Goal: Task Accomplishment & Management: Use online tool/utility

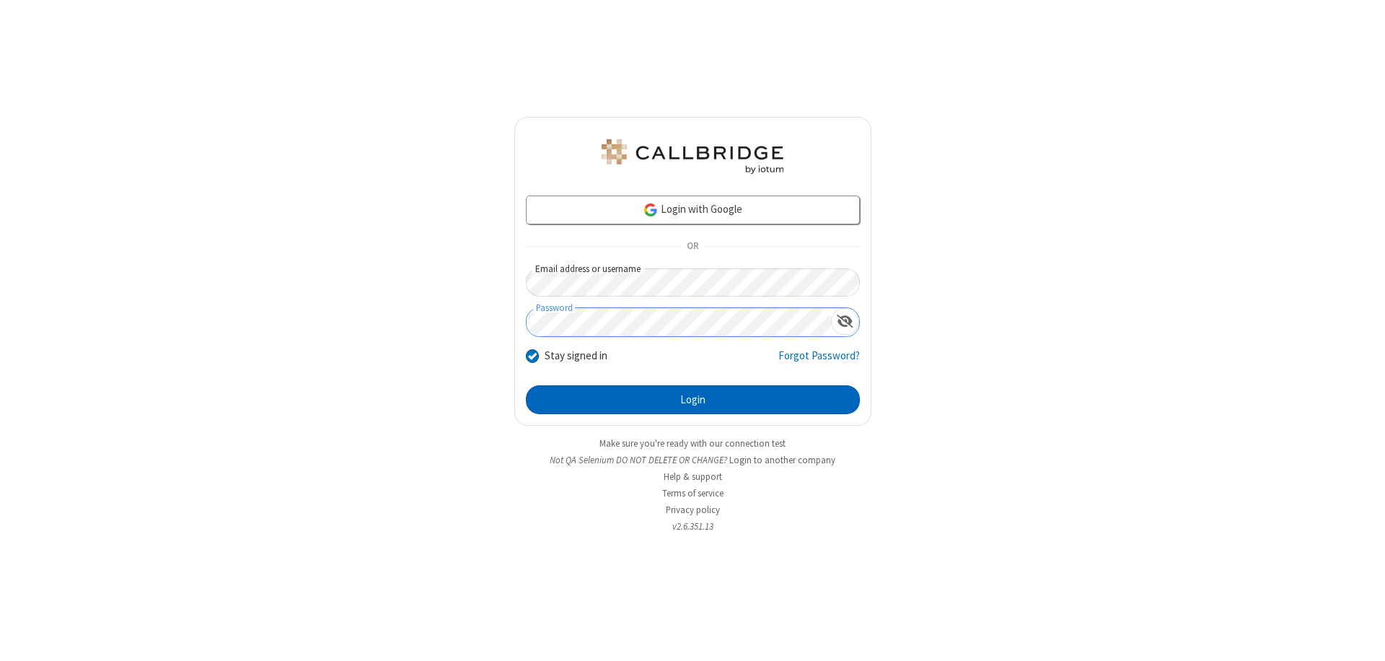
click at [693, 400] on button "Login" at bounding box center [693, 399] width 334 height 29
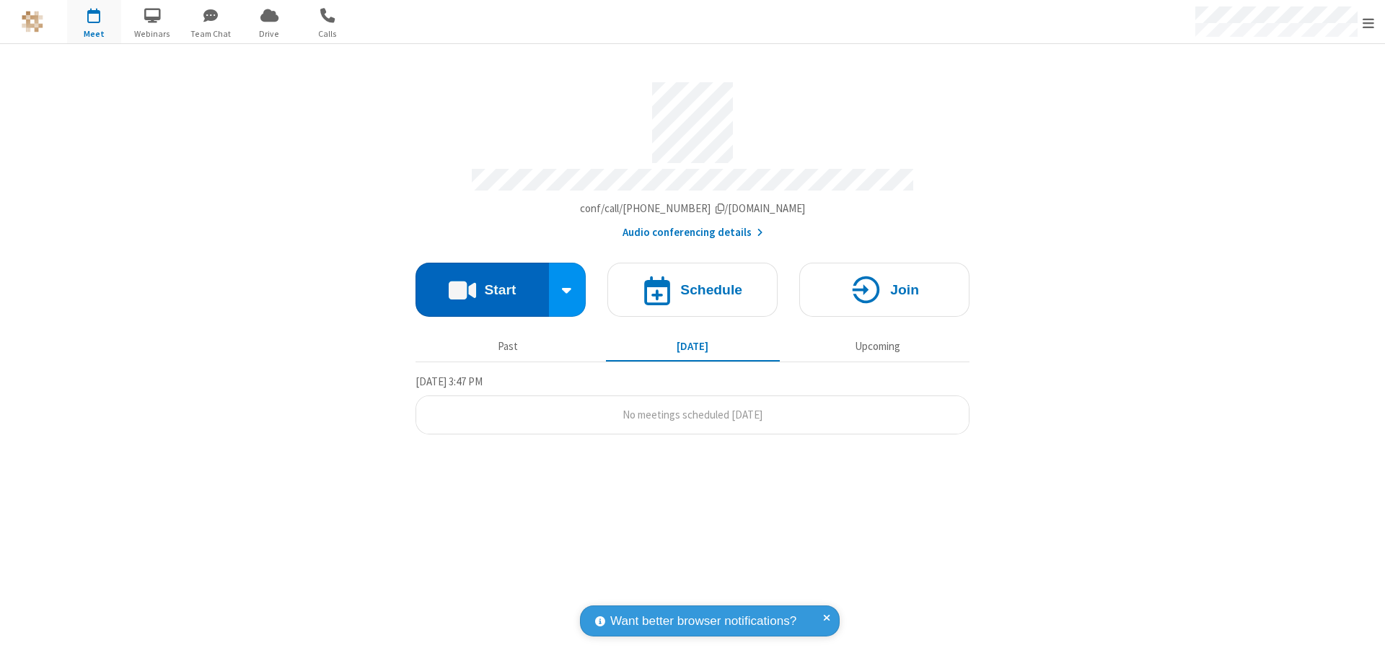
click at [482, 283] on button "Start" at bounding box center [482, 290] width 133 height 54
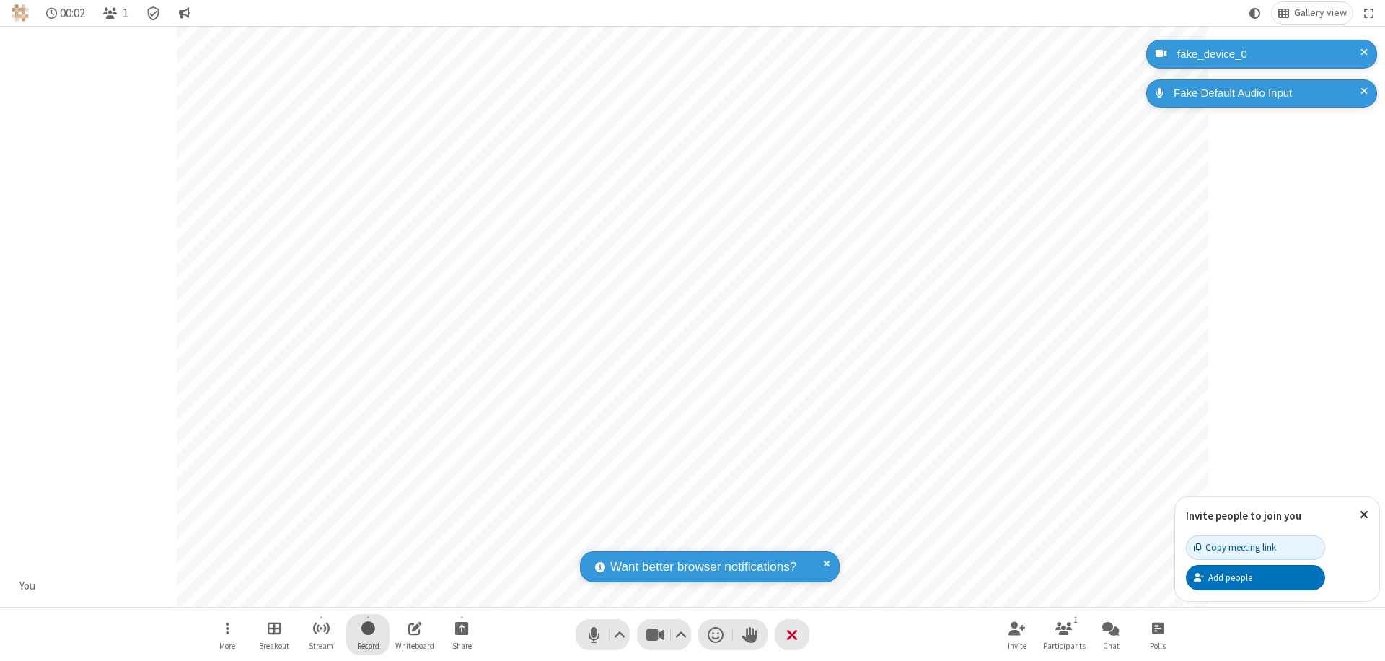
click at [368, 634] on span "Start recording" at bounding box center [368, 628] width 14 height 18
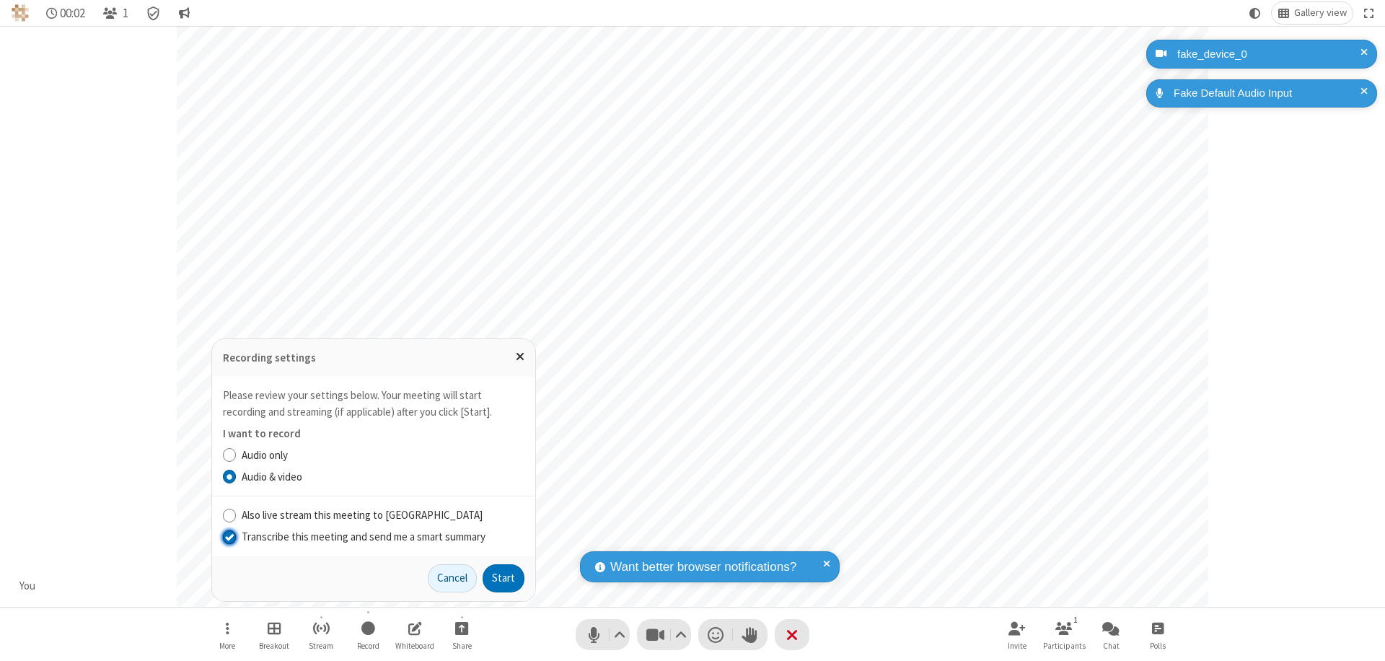
click at [229, 536] on input "Transcribe this meeting and send me a smart summary" at bounding box center [230, 536] width 14 height 15
click at [504, 578] on button "Start" at bounding box center [504, 578] width 42 height 29
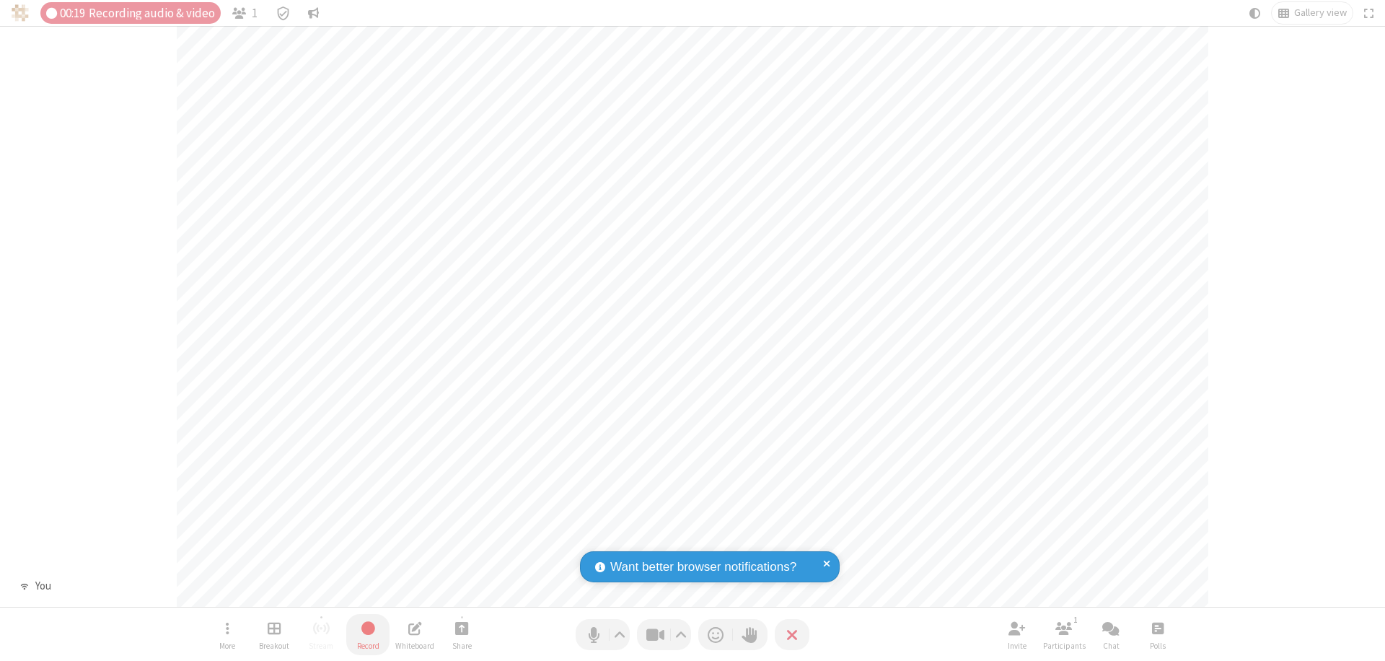
click at [368, 634] on span "Stop recording" at bounding box center [367, 628] width 17 height 19
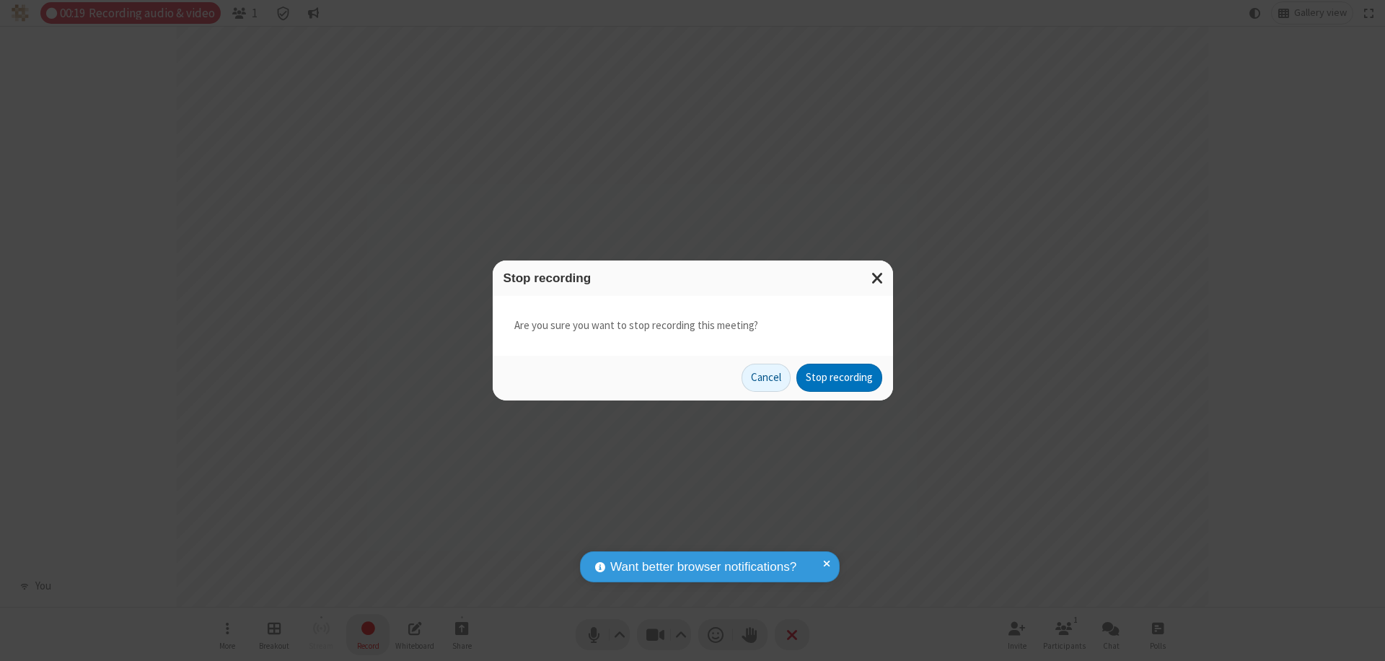
click at [839, 377] on button "Stop recording" at bounding box center [839, 378] width 86 height 29
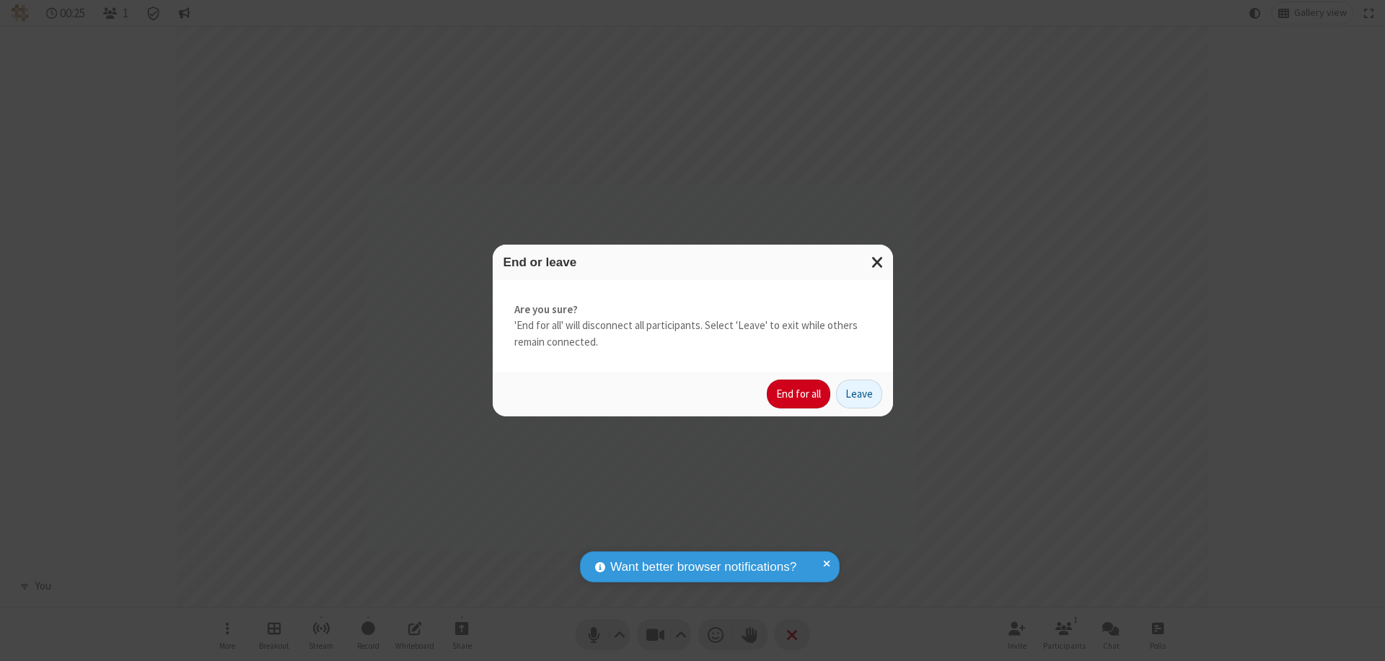
click at [799, 394] on button "End for all" at bounding box center [798, 393] width 63 height 29
